Goal: Task Accomplishment & Management: Manage account settings

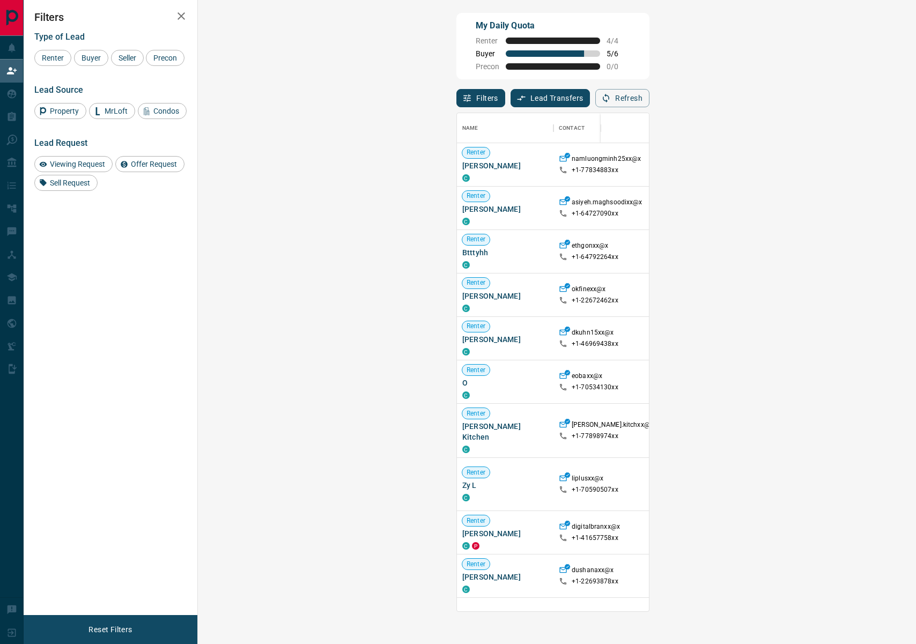
click at [83, 43] on div "Type of Lead Renter Buyer Seller Precon" at bounding box center [110, 49] width 152 height 34
click at [93, 61] on span "Buyer" at bounding box center [91, 58] width 27 height 9
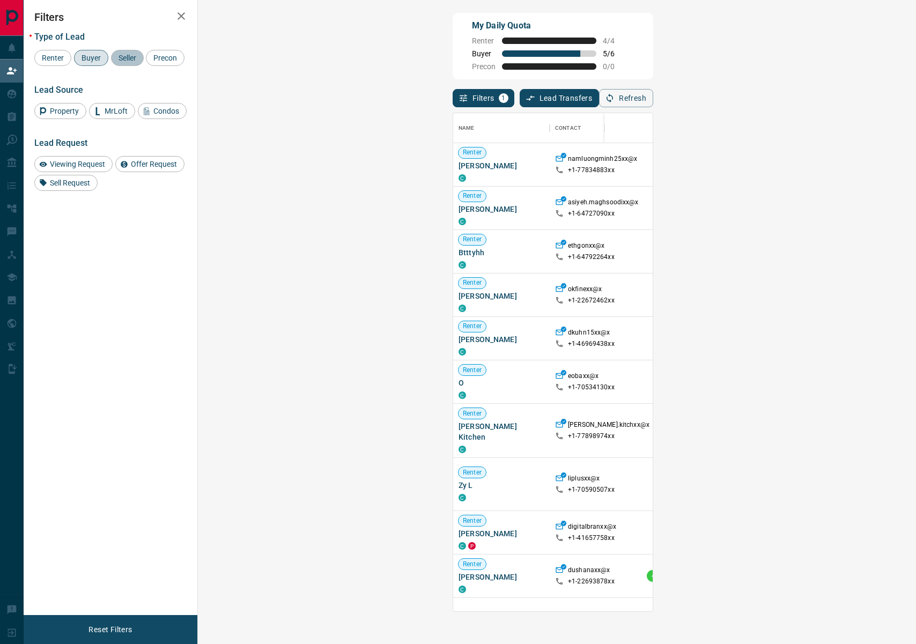
drag, startPoint x: 133, startPoint y: 60, endPoint x: 118, endPoint y: 60, distance: 15.5
click at [133, 60] on span "Seller" at bounding box center [127, 58] width 25 height 9
click at [101, 60] on span "Buyer" at bounding box center [91, 58] width 27 height 9
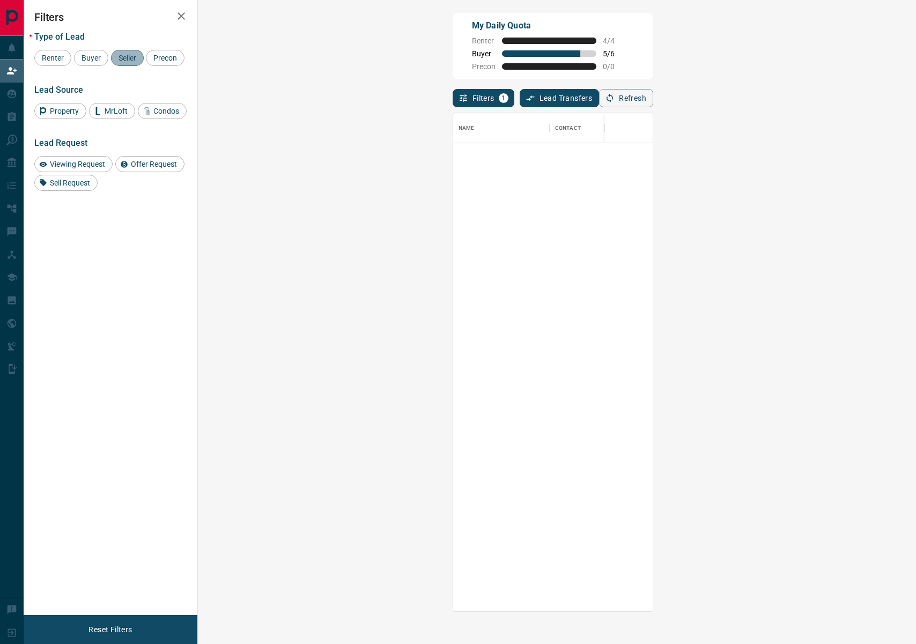
drag, startPoint x: 134, startPoint y: 65, endPoint x: 124, endPoint y: 63, distance: 9.8
click at [134, 65] on div "Seller" at bounding box center [127, 58] width 33 height 16
click at [99, 58] on span "Buyer" at bounding box center [91, 58] width 27 height 9
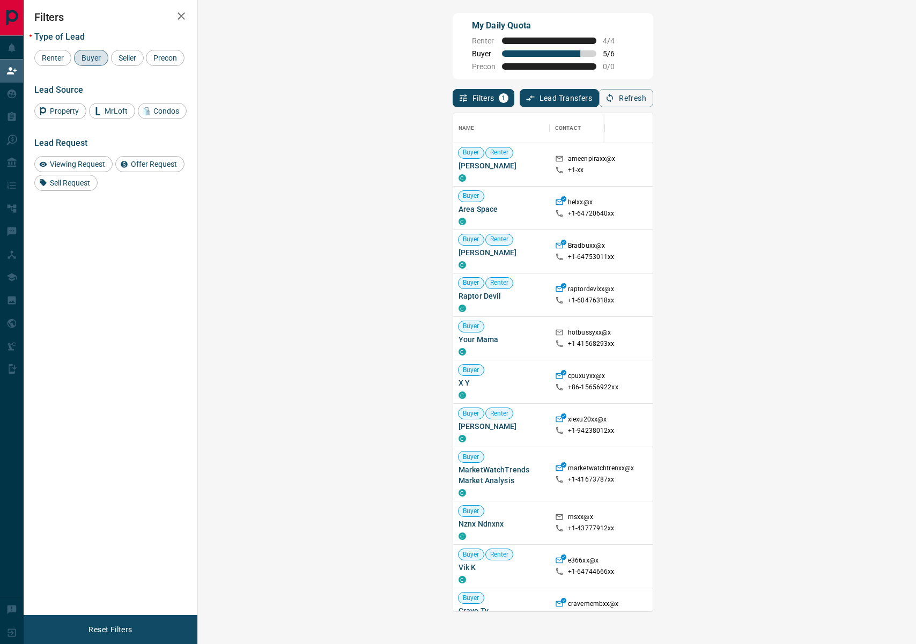
drag, startPoint x: 891, startPoint y: 217, endPoint x: 881, endPoint y: 212, distance: 12.0
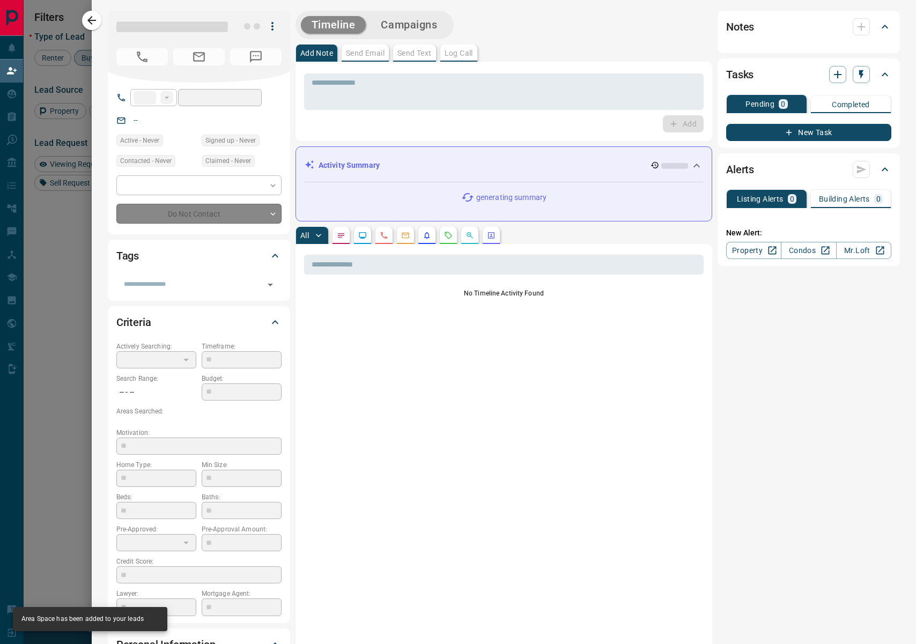
type input "**"
type input "**********"
type input "**"
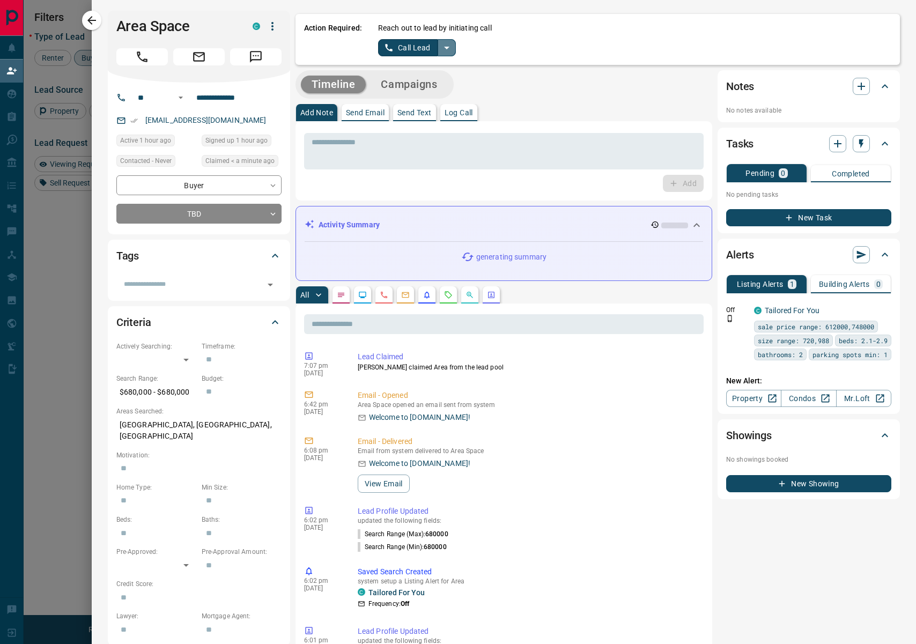
click at [450, 50] on icon "split button" at bounding box center [446, 47] width 13 height 13
click at [432, 84] on li "Log Manual Call" at bounding box center [416, 85] width 65 height 16
click at [405, 43] on button "Log Manual Call" at bounding box center [413, 47] width 71 height 17
click at [410, 44] on button "No" at bounding box center [408, 47] width 19 height 17
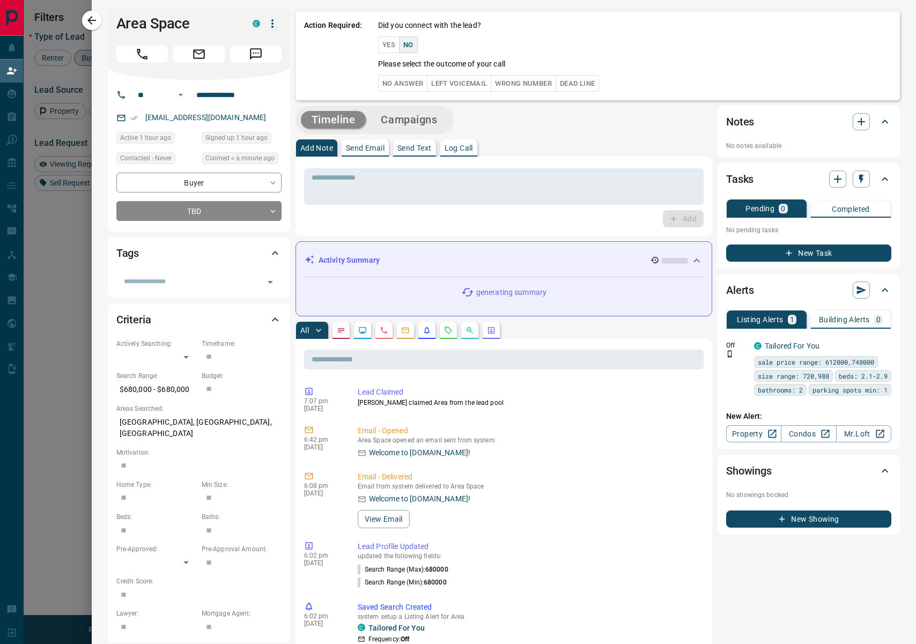
scroll to position [3, 0]
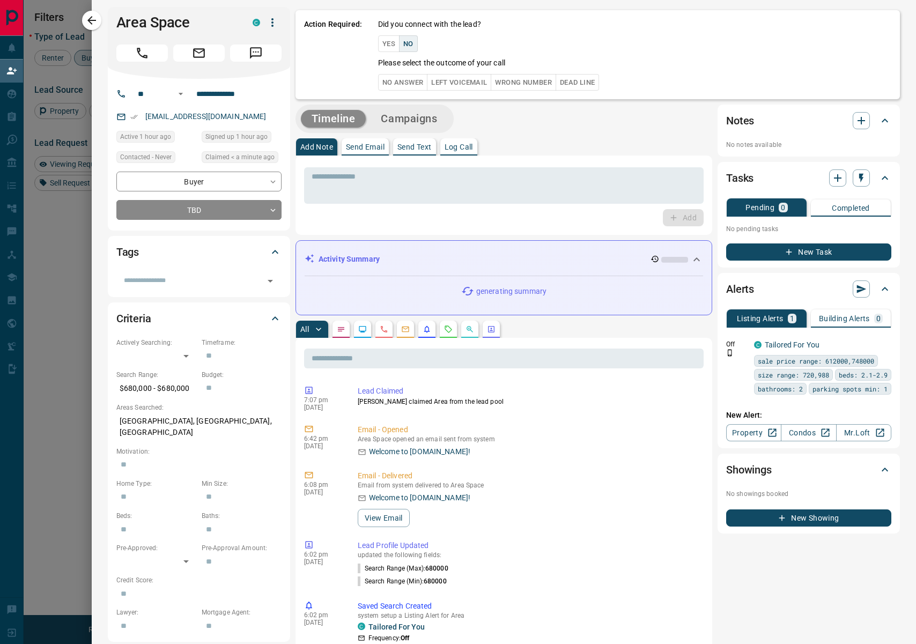
drag, startPoint x: 411, startPoint y: 72, endPoint x: 414, endPoint y: 87, distance: 15.0
click at [410, 72] on div "Did you connect with the lead? Yes No Please select the outcome of your call No…" at bounding box center [634, 55] width 513 height 72
click at [417, 87] on button "No Answer" at bounding box center [402, 83] width 49 height 17
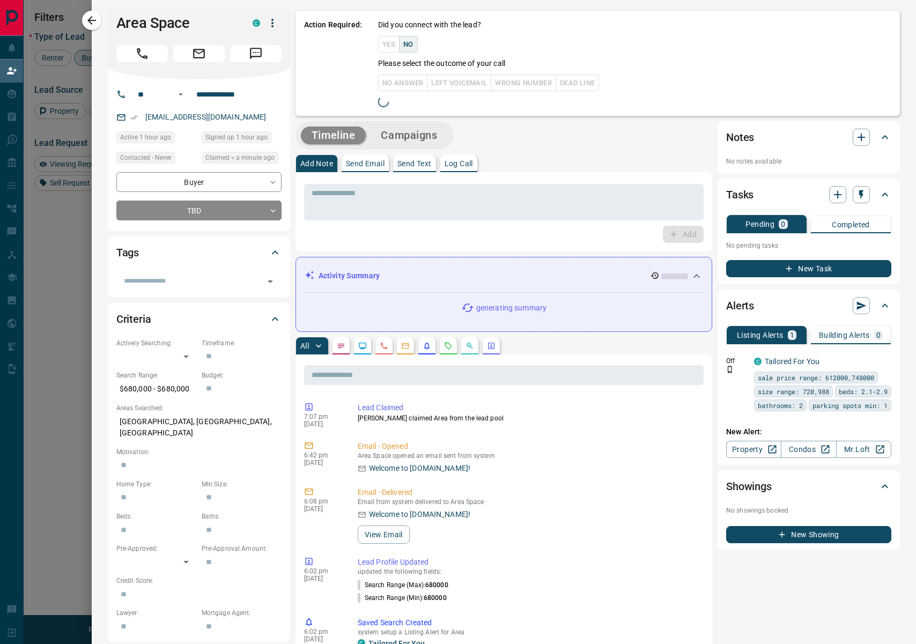
scroll to position [19, 0]
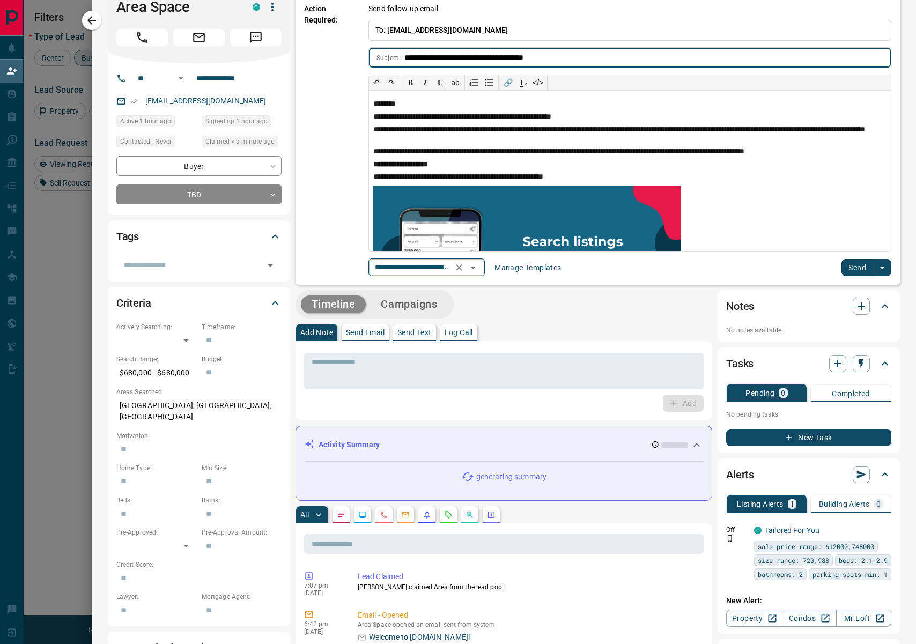
click at [471, 272] on icon "Open" at bounding box center [472, 267] width 13 height 13
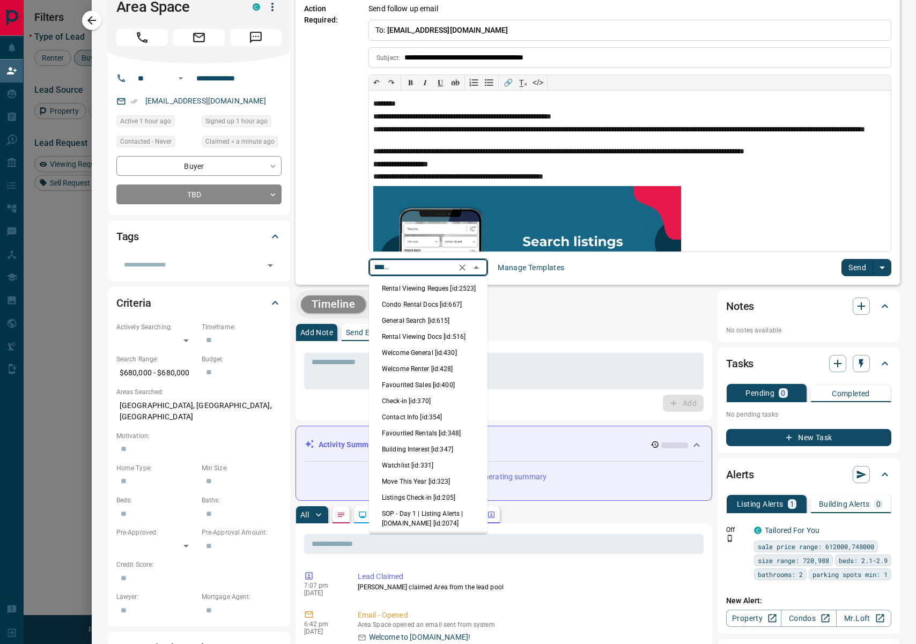
scroll to position [24, 0]
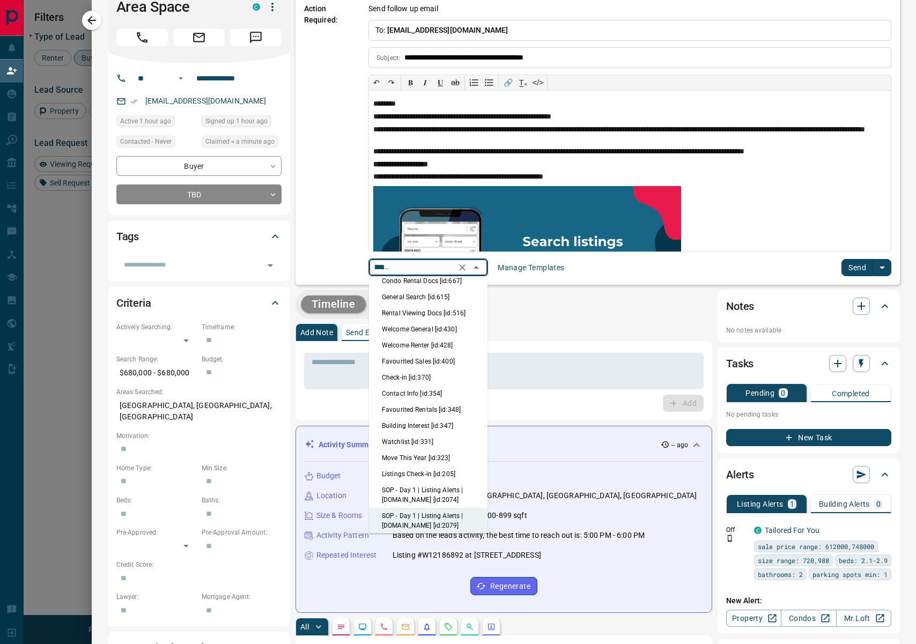
click at [422, 327] on li "Welcome General [id:430]" at bounding box center [428, 329] width 118 height 16
type input "**********"
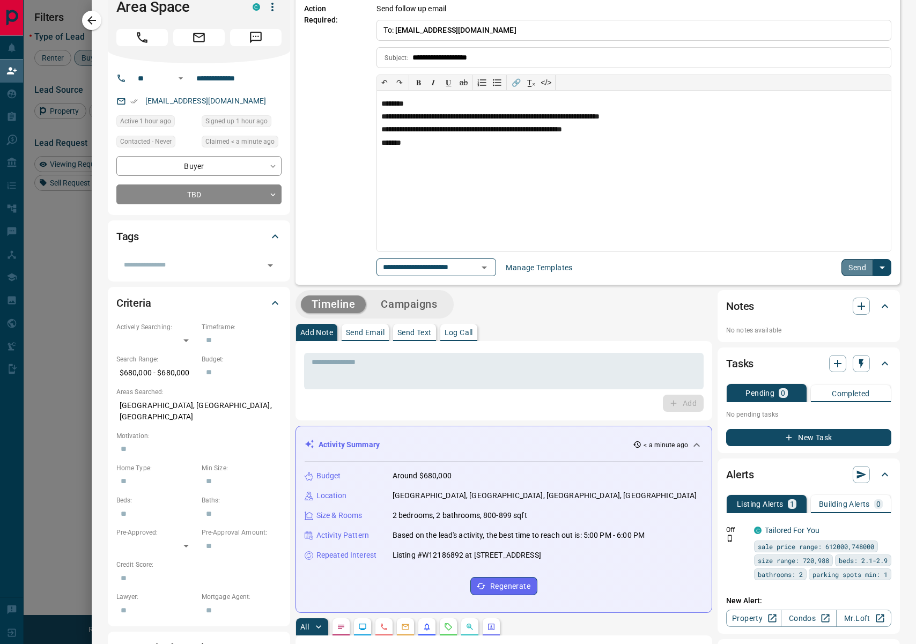
click at [865, 272] on button "Send" at bounding box center [857, 267] width 32 height 17
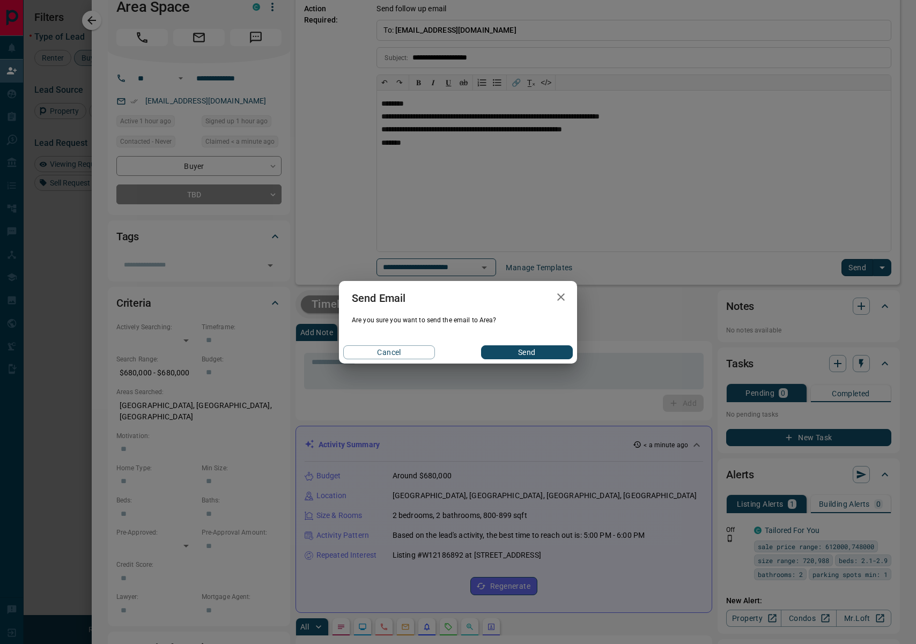
click at [532, 344] on div "Cancel Send" at bounding box center [458, 352] width 238 height 23
click at [526, 358] on button "Send" at bounding box center [527, 352] width 92 height 14
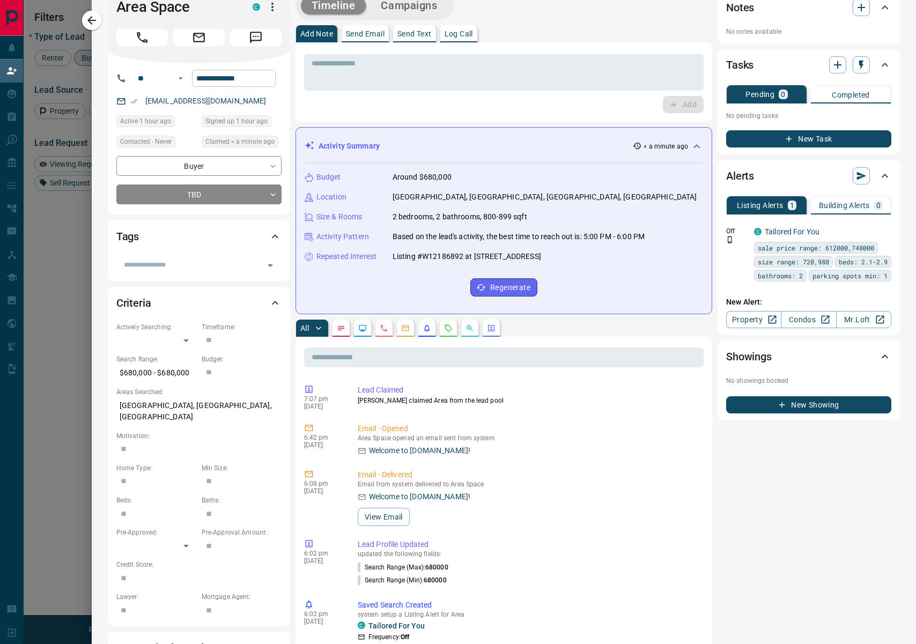
drag, startPoint x: 96, startPoint y: 16, endPoint x: 239, endPoint y: 71, distance: 152.4
click at [96, 16] on icon "button" at bounding box center [91, 20] width 13 height 13
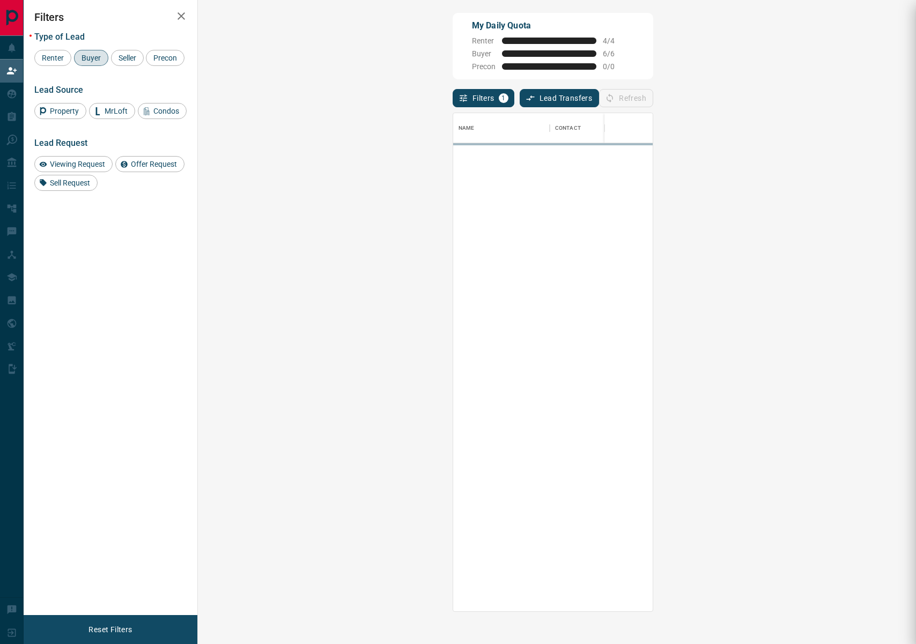
scroll to position [498, 695]
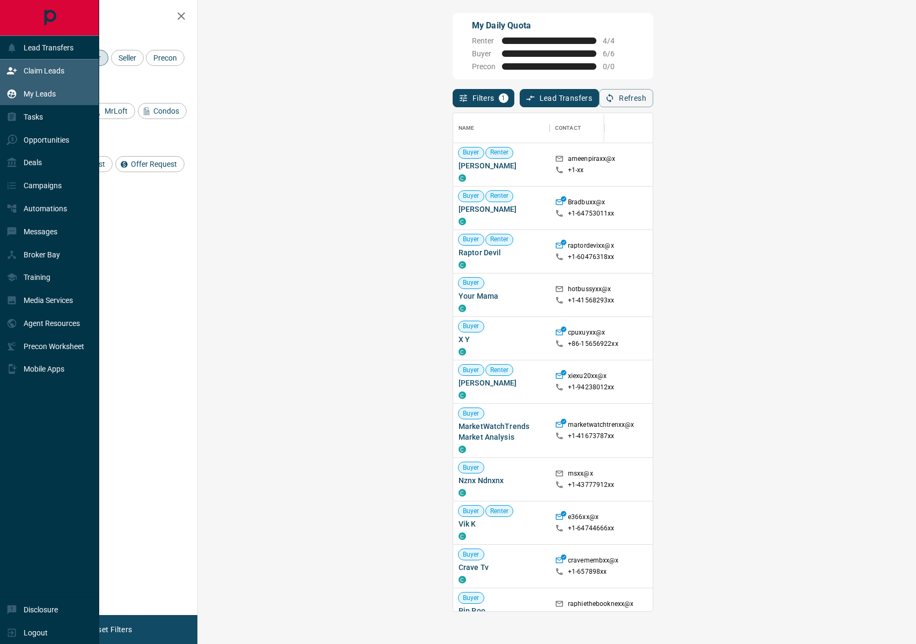
click at [9, 97] on icon at bounding box center [12, 94] width 9 height 9
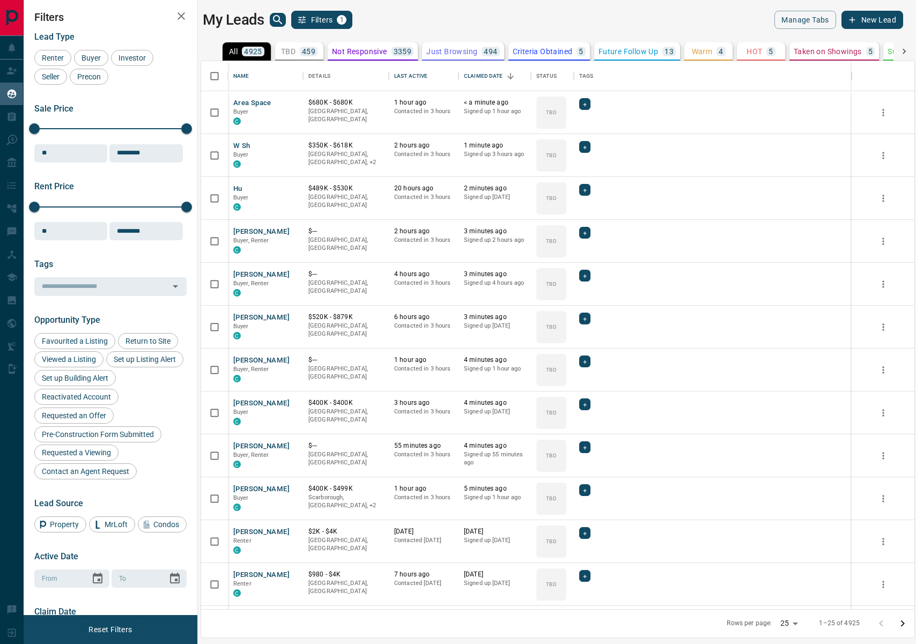
scroll to position [548, 713]
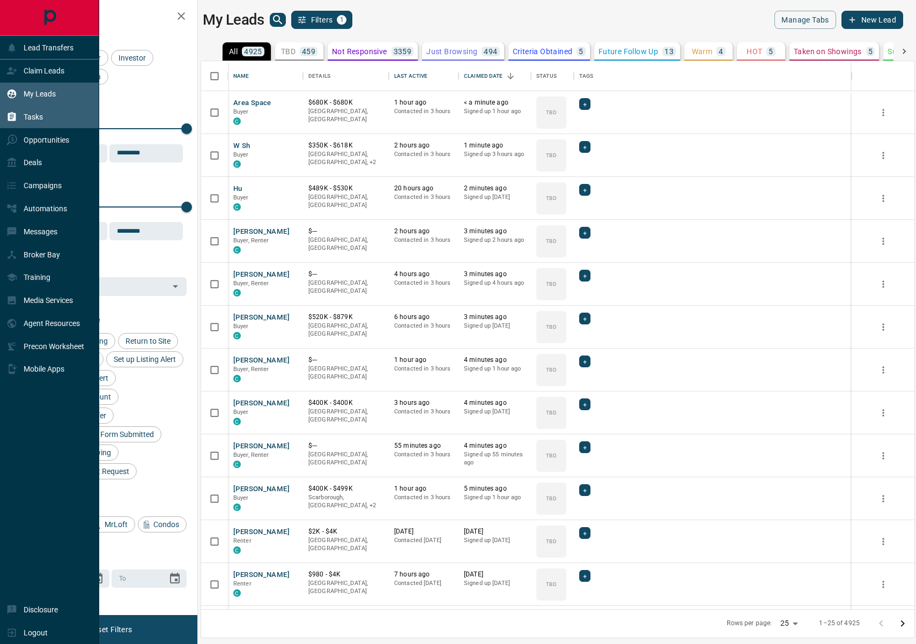
click at [6, 118] on icon at bounding box center [11, 116] width 11 height 11
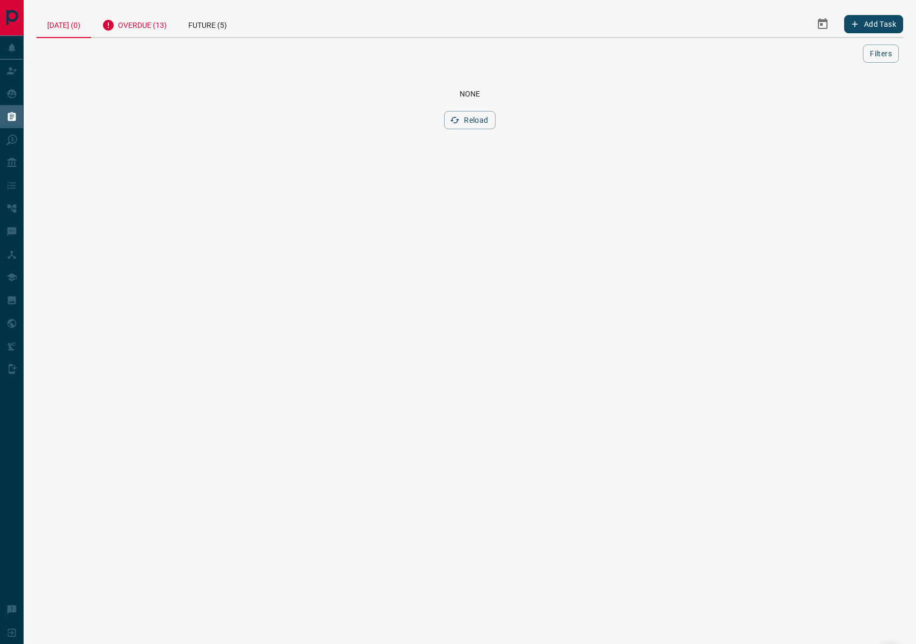
drag, startPoint x: 163, startPoint y: 33, endPoint x: 176, endPoint y: 35, distance: 13.7
click at [162, 33] on div "Overdue (13)" at bounding box center [134, 24] width 86 height 26
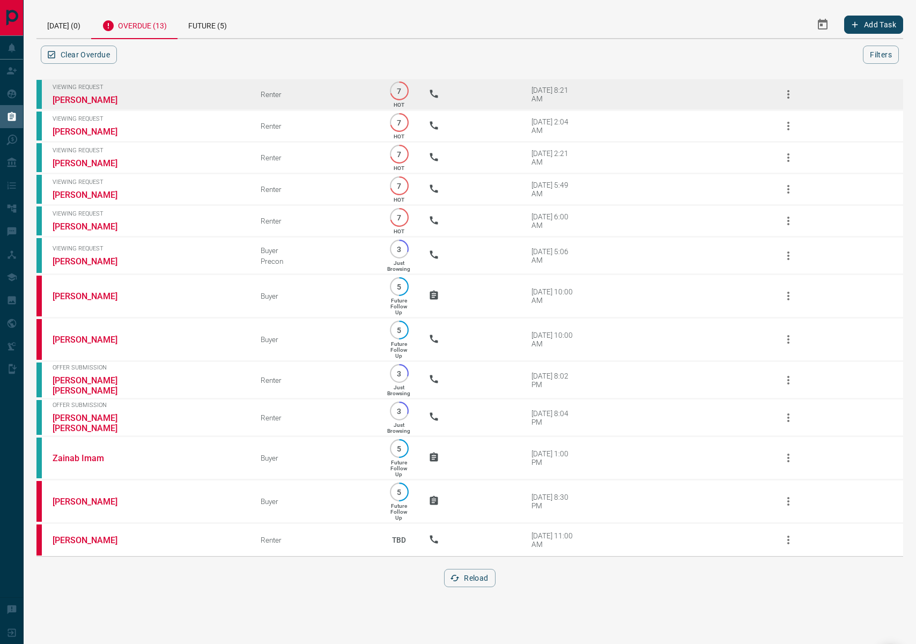
click at [790, 96] on icon "button" at bounding box center [788, 94] width 13 height 13
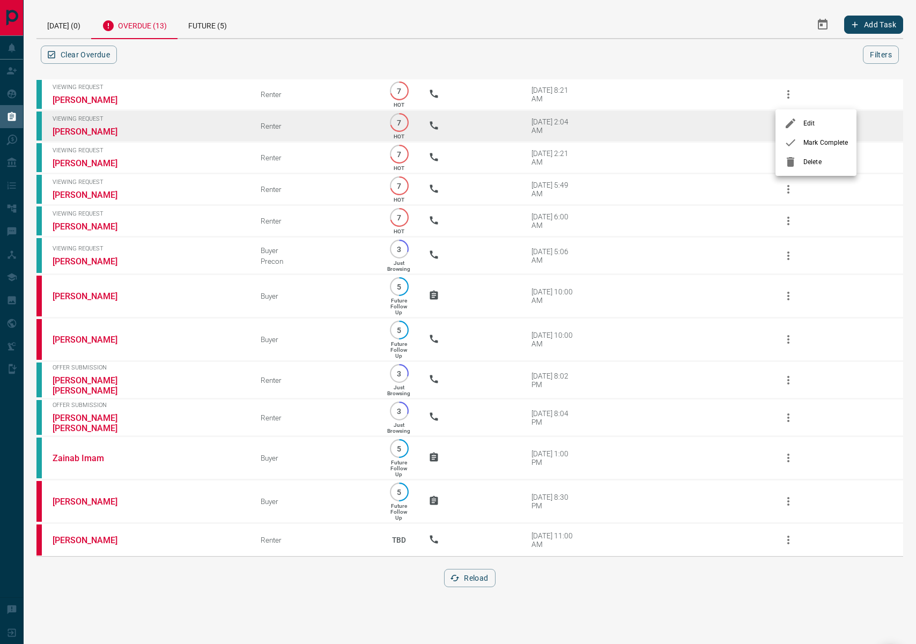
drag, startPoint x: 813, startPoint y: 148, endPoint x: 802, endPoint y: 140, distance: 13.5
click at [813, 148] on li "Mark Complete" at bounding box center [815, 142] width 81 height 19
click at [789, 130] on icon "button" at bounding box center [788, 126] width 13 height 13
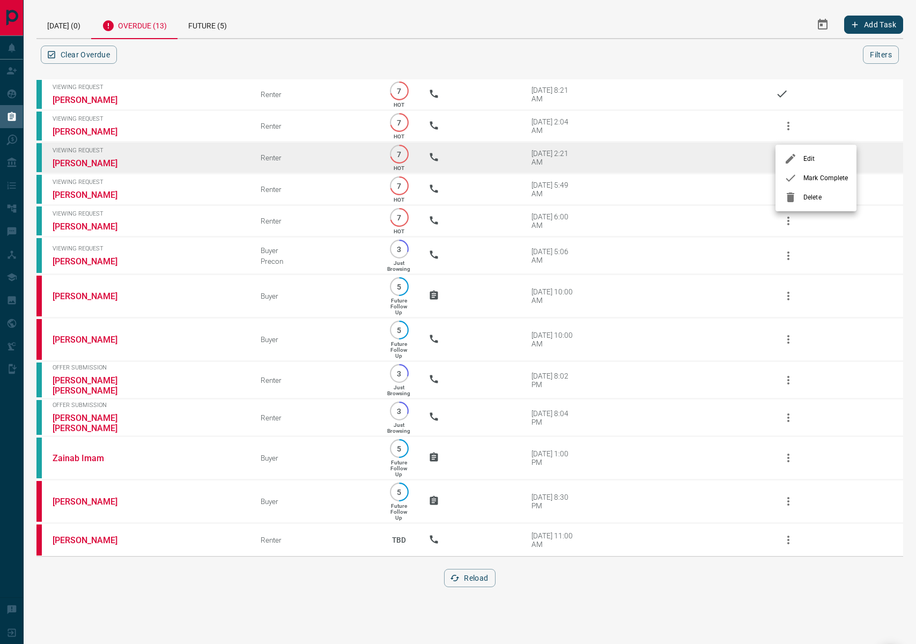
drag, startPoint x: 826, startPoint y: 176, endPoint x: 819, endPoint y: 175, distance: 7.7
click at [826, 176] on span "Mark Complete" at bounding box center [825, 178] width 44 height 10
click at [790, 164] on icon "button" at bounding box center [788, 157] width 13 height 13
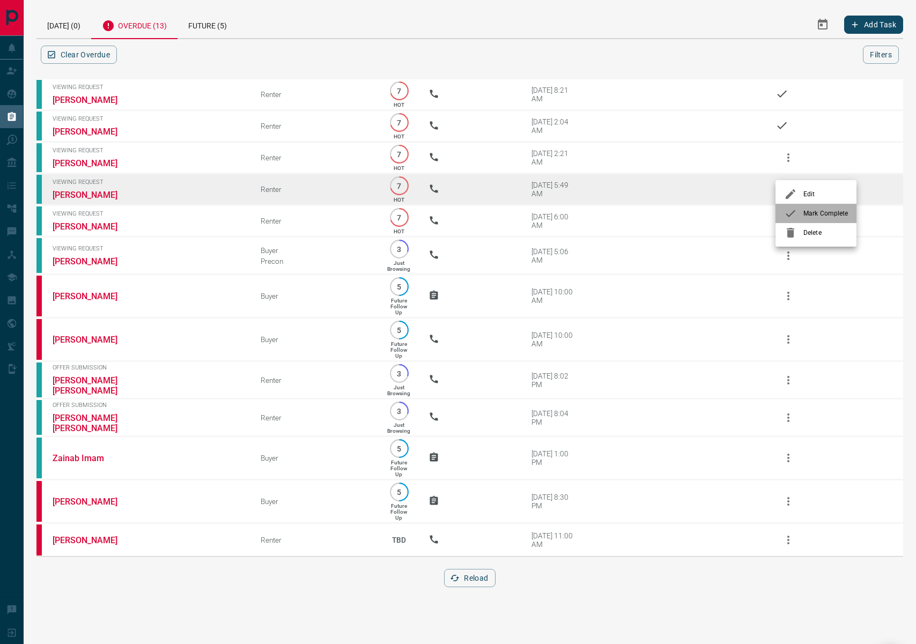
drag, startPoint x: 804, startPoint y: 215, endPoint x: 792, endPoint y: 193, distance: 24.9
click at [804, 215] on span "Mark Complete" at bounding box center [825, 214] width 44 height 10
click at [787, 194] on icon "button" at bounding box center [788, 189] width 2 height 9
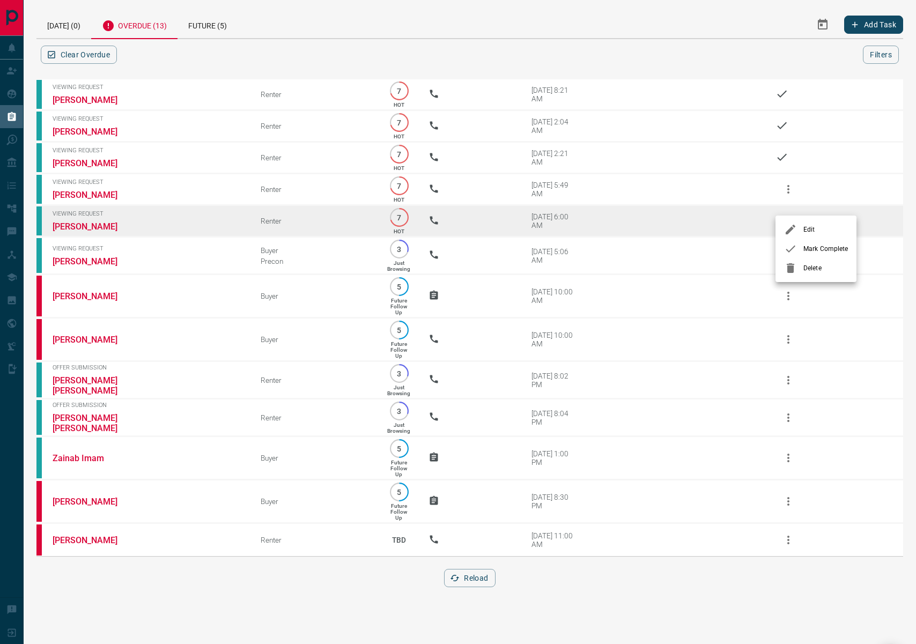
click at [801, 249] on div at bounding box center [793, 248] width 19 height 13
click at [782, 227] on icon "button" at bounding box center [788, 220] width 13 height 13
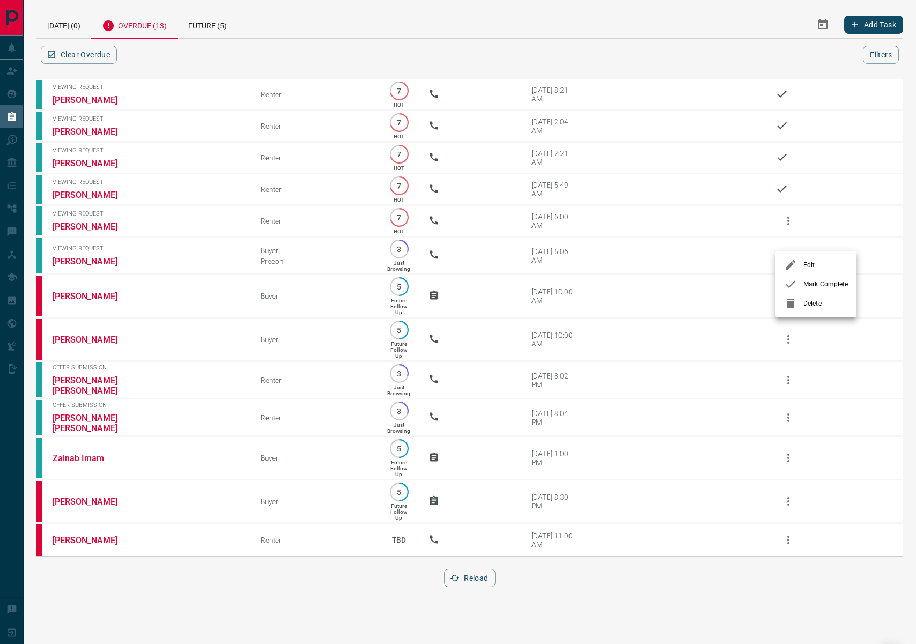
click at [814, 284] on span "Mark Complete" at bounding box center [825, 284] width 44 height 10
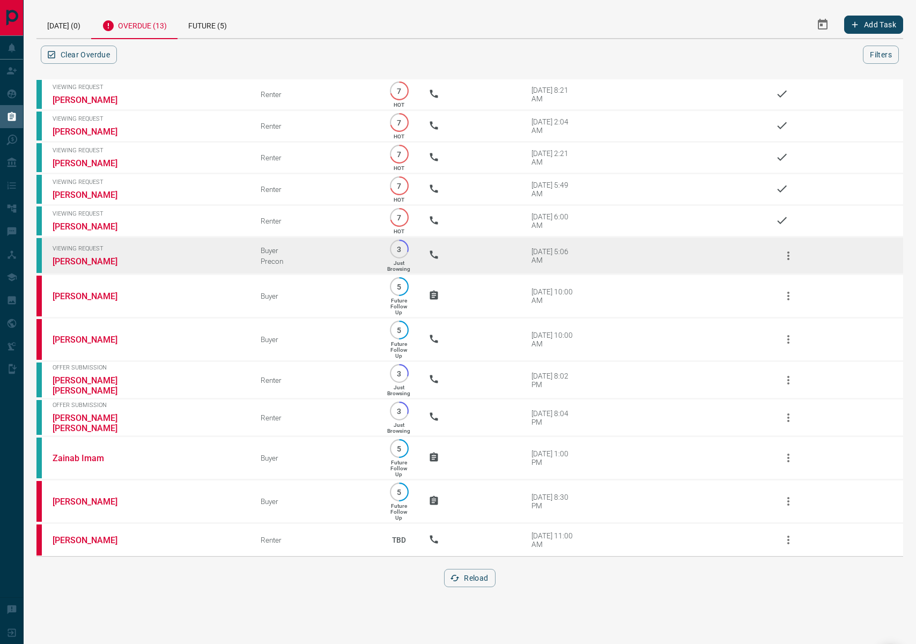
click at [789, 269] on button "button" at bounding box center [788, 256] width 26 height 26
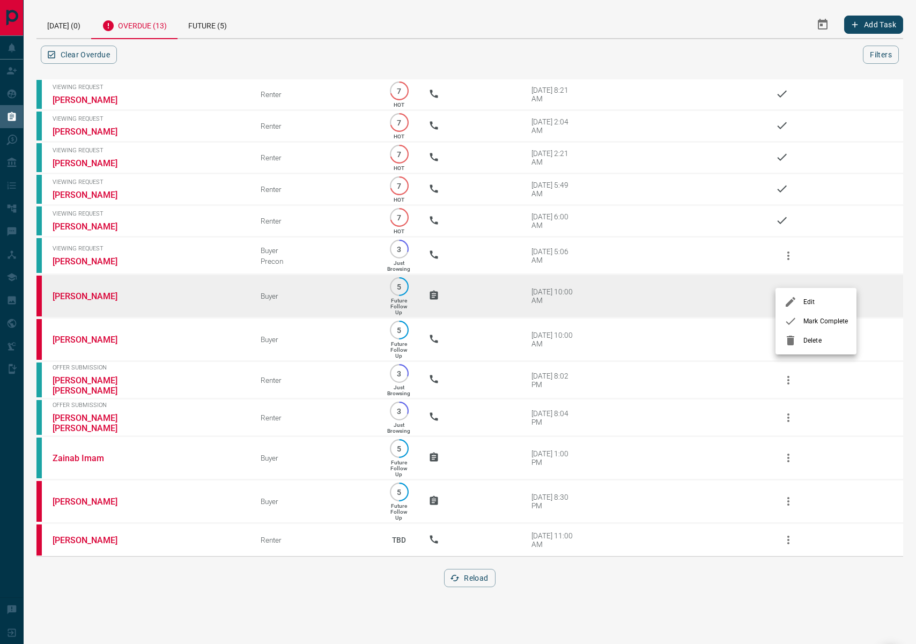
click at [827, 326] on li "Mark Complete" at bounding box center [815, 320] width 81 height 19
click at [65, 301] on link "[PERSON_NAME]" at bounding box center [93, 296] width 80 height 10
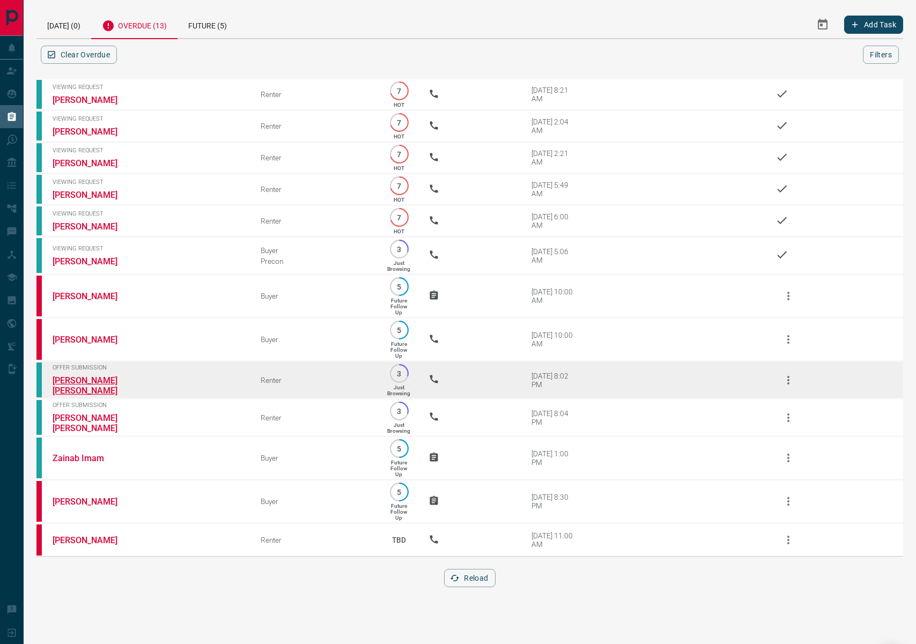
click at [100, 396] on link "[PERSON_NAME] [PERSON_NAME]" at bounding box center [93, 385] width 80 height 20
